Goal: Task Accomplishment & Management: Use online tool/utility

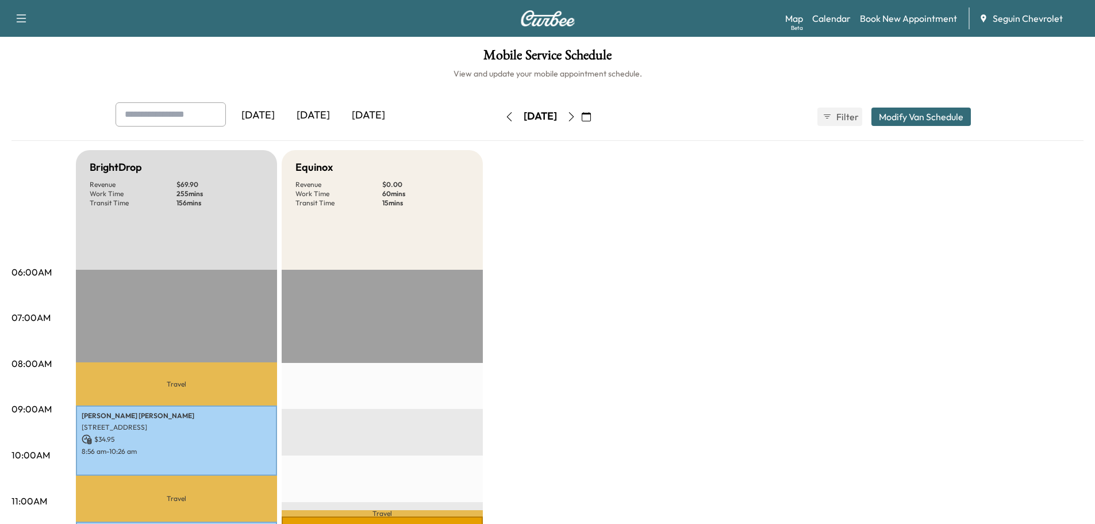
click at [319, 113] on div "[DATE]" at bounding box center [313, 115] width 55 height 26
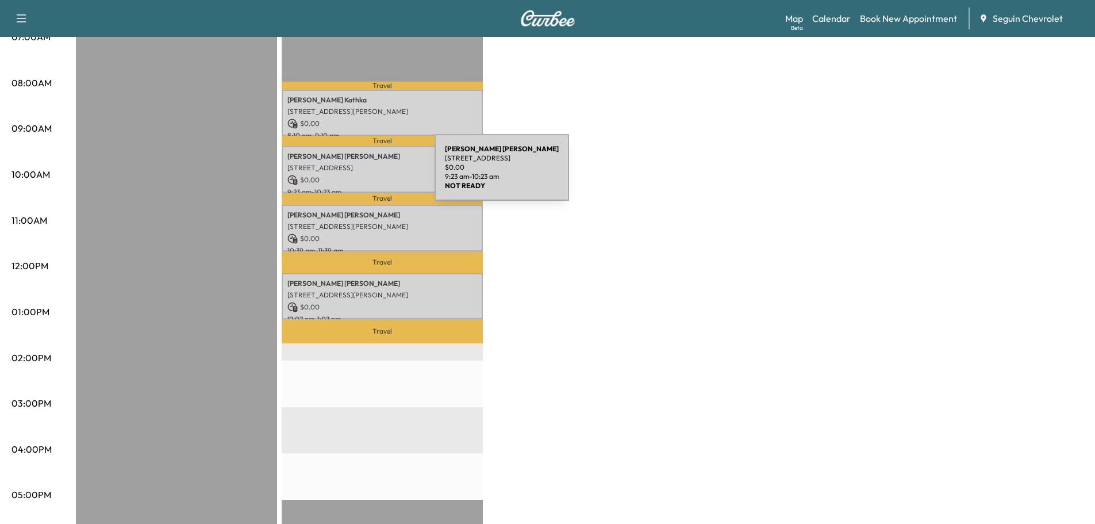
scroll to position [287, 0]
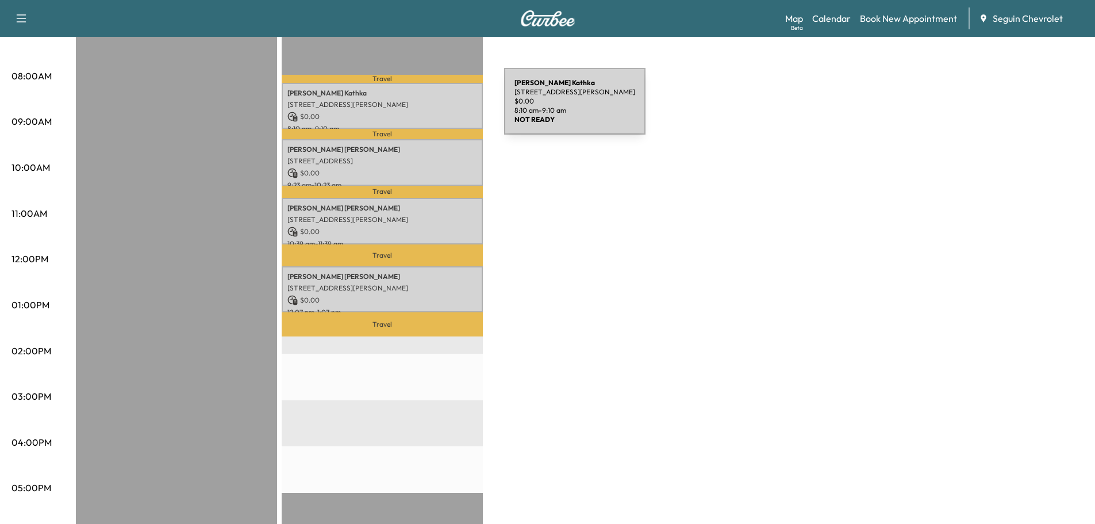
click at [418, 108] on div "[PERSON_NAME] [STREET_ADDRESS][PERSON_NAME] $ 0.00 8:10 am - 9:10 am" at bounding box center [382, 106] width 201 height 47
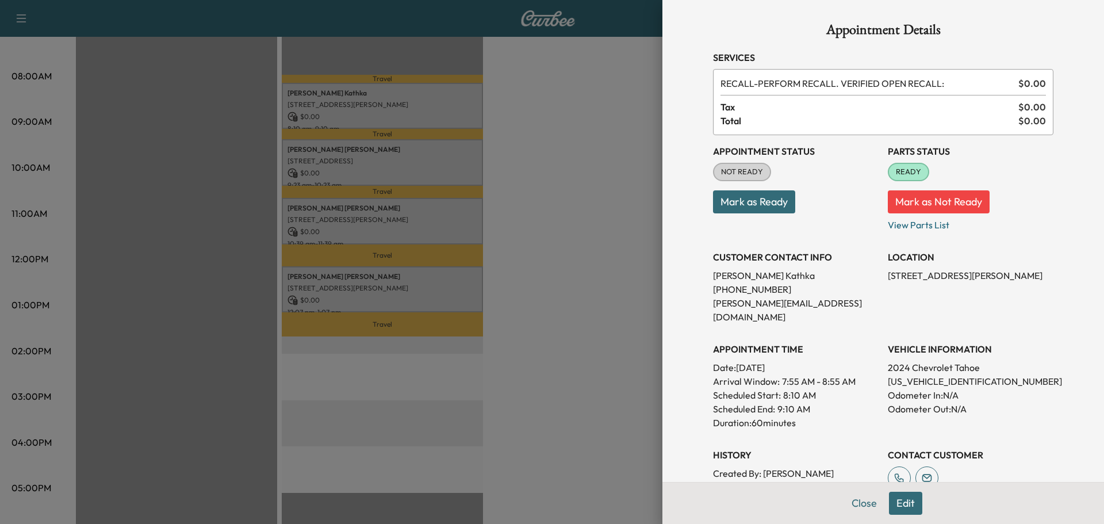
click at [446, 155] on div at bounding box center [552, 262] width 1104 height 524
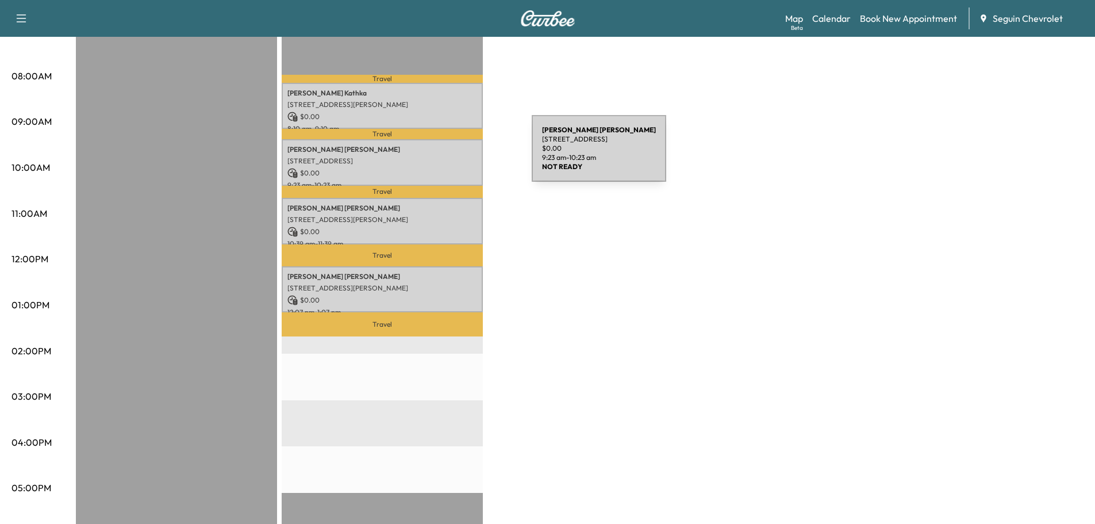
click at [446, 156] on p "[STREET_ADDRESS]" at bounding box center [382, 160] width 190 height 9
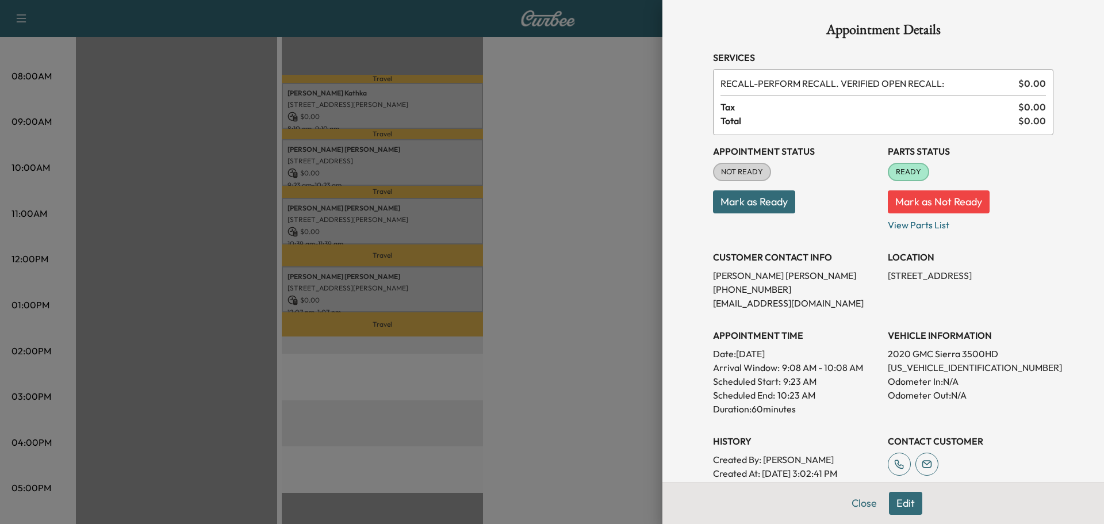
click at [440, 221] on div at bounding box center [552, 262] width 1104 height 524
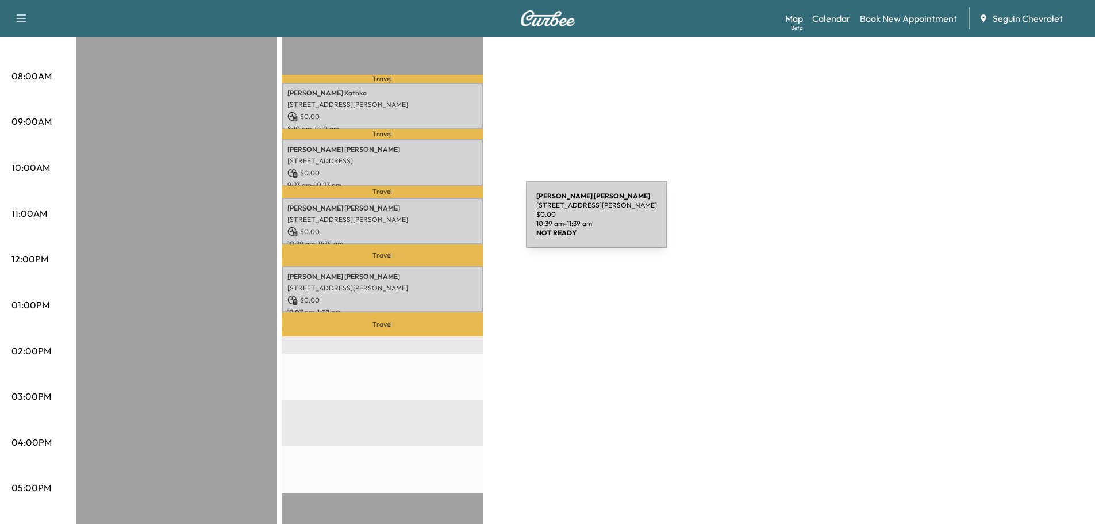
click at [440, 221] on p "[STREET_ADDRESS][PERSON_NAME]" at bounding box center [382, 219] width 190 height 9
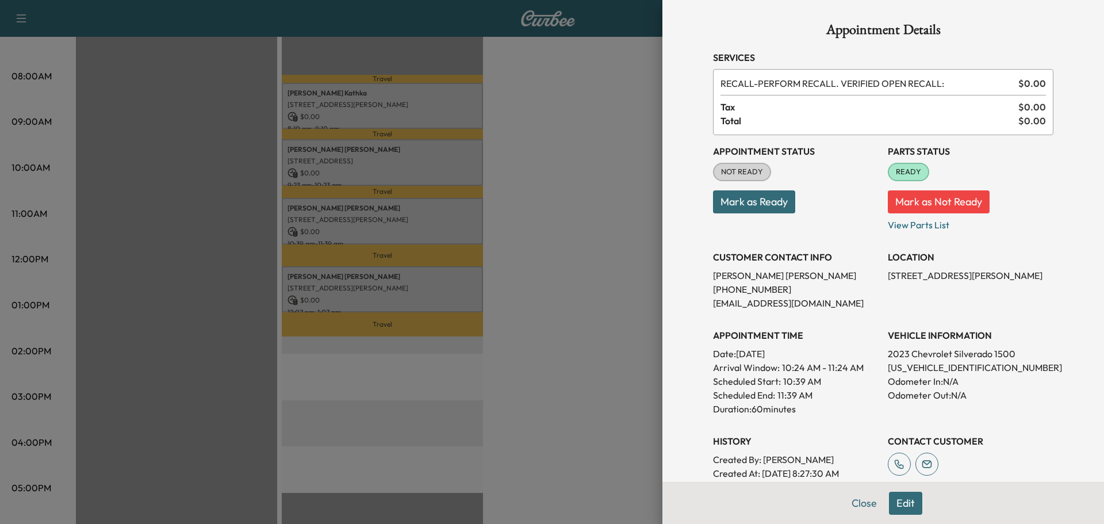
click at [452, 287] on div at bounding box center [552, 262] width 1104 height 524
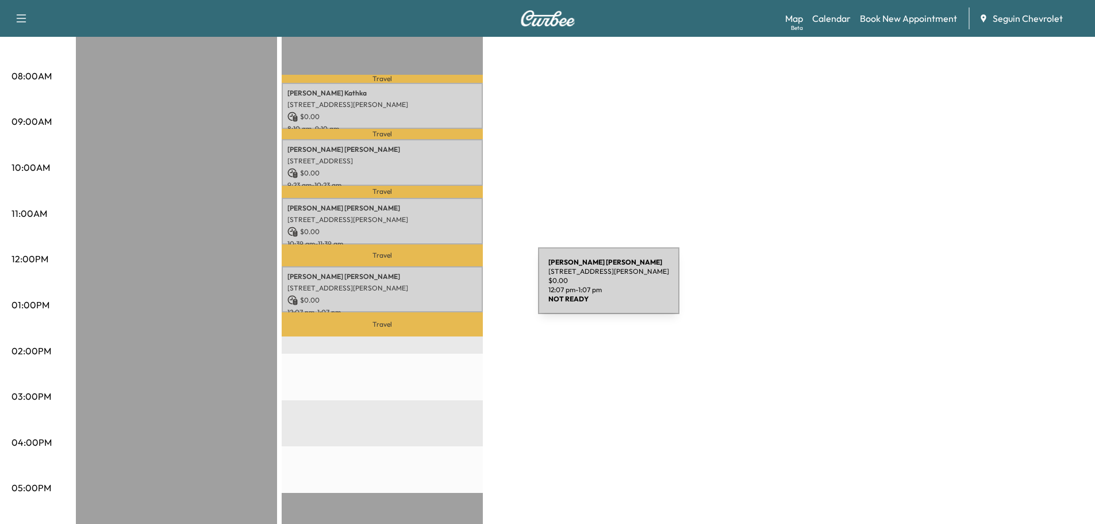
click at [452, 287] on p "[STREET_ADDRESS][PERSON_NAME]" at bounding box center [382, 287] width 190 height 9
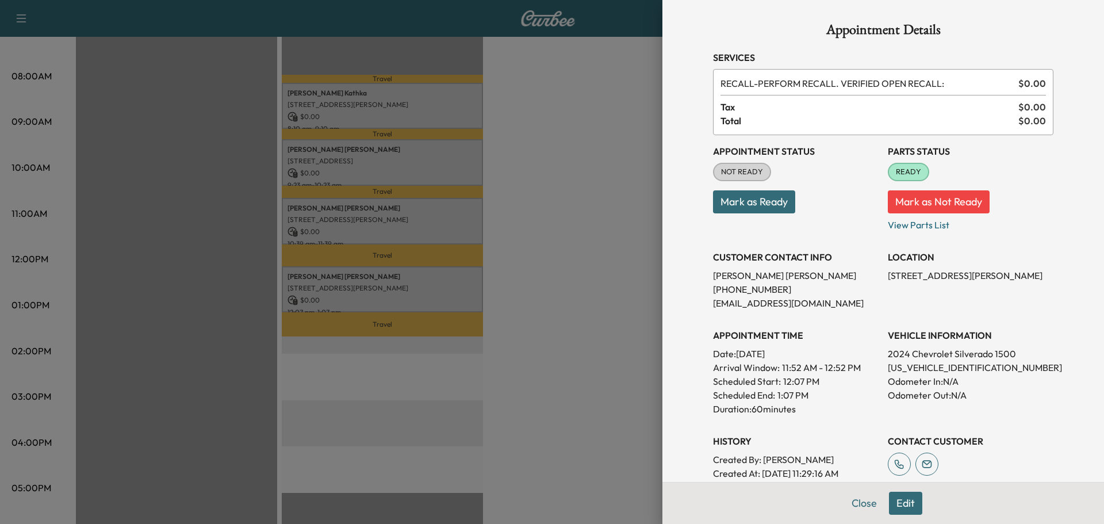
click at [530, 278] on div at bounding box center [552, 262] width 1104 height 524
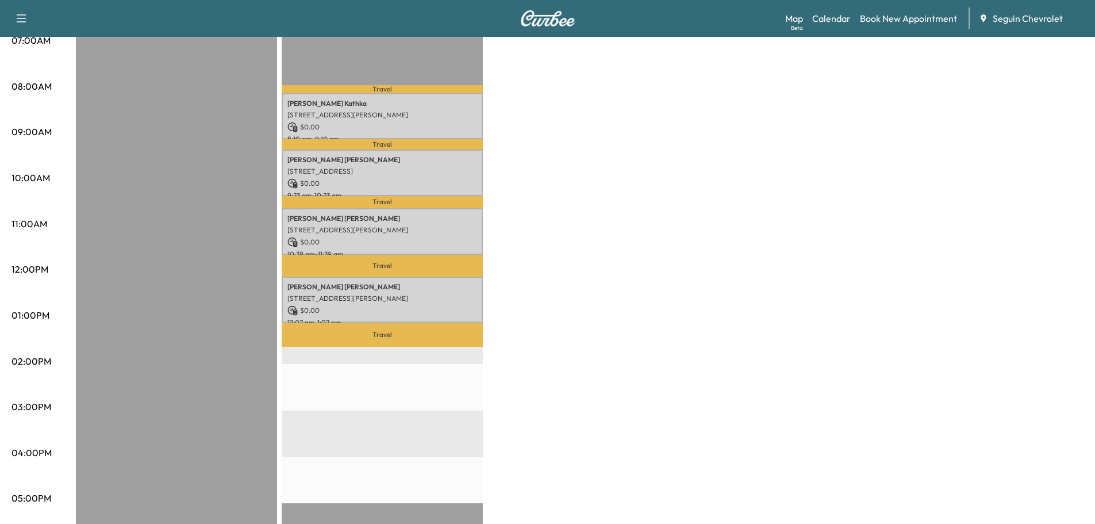
scroll to position [0, 0]
